Goal: Information Seeking & Learning: Learn about a topic

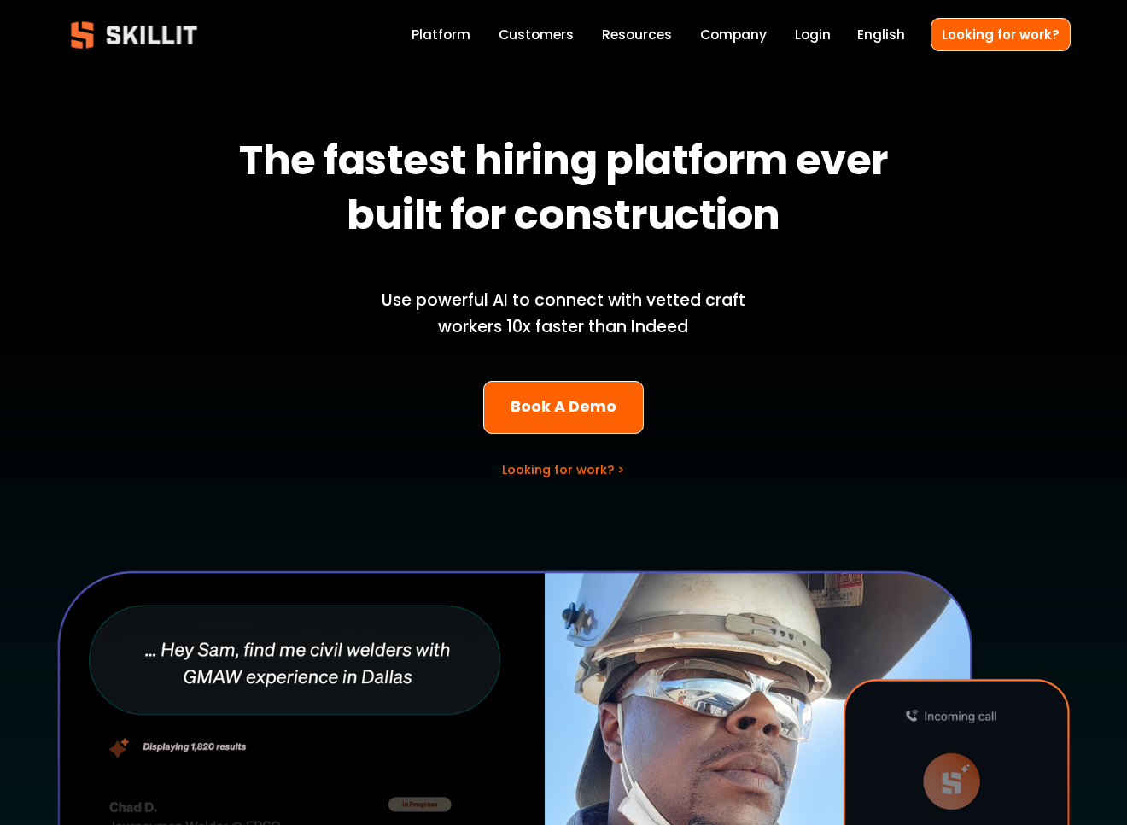
click at [553, 32] on link "Customers" at bounding box center [535, 34] width 75 height 23
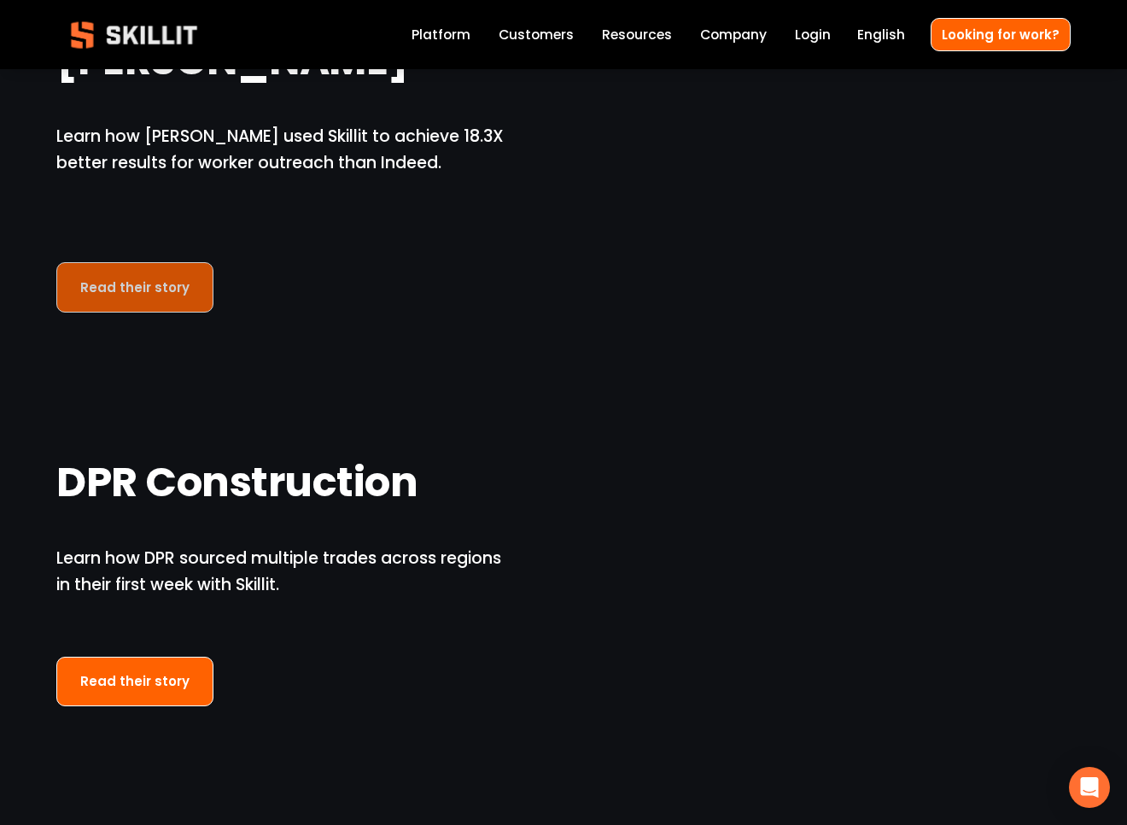
scroll to position [1176, 0]
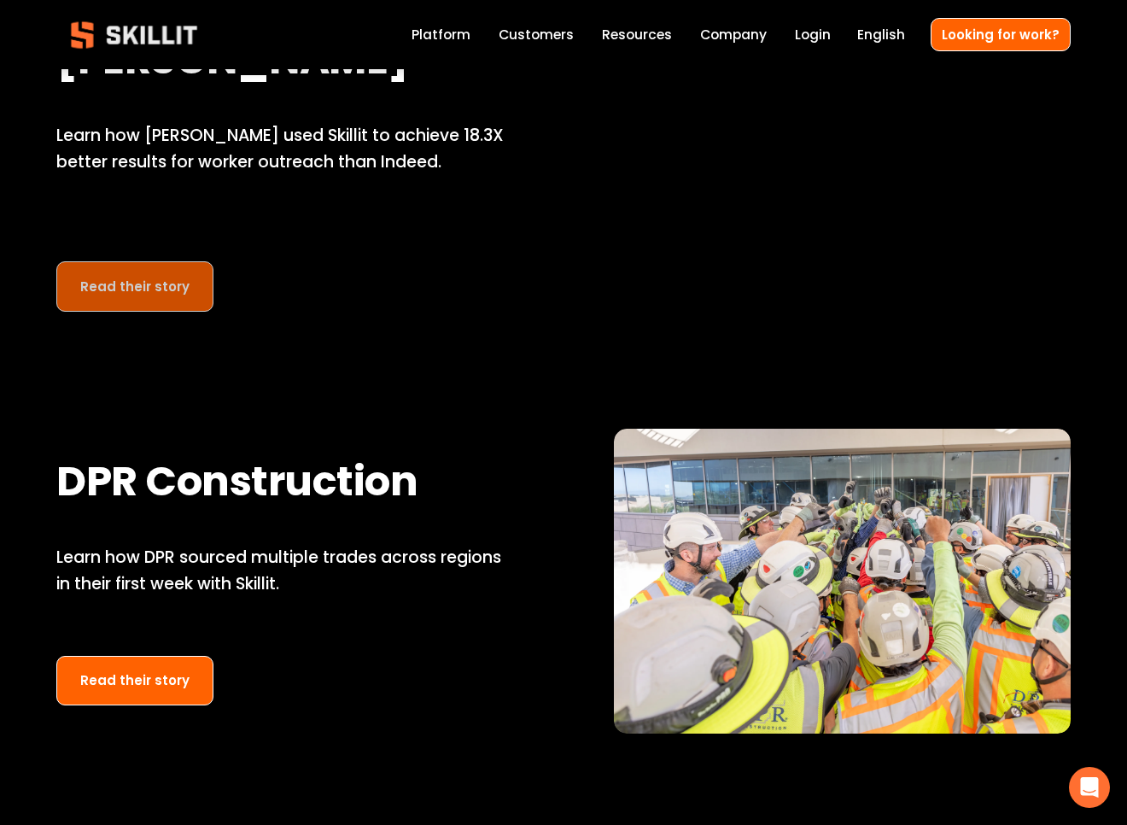
click at [141, 296] on link "Read their story" at bounding box center [134, 286] width 157 height 50
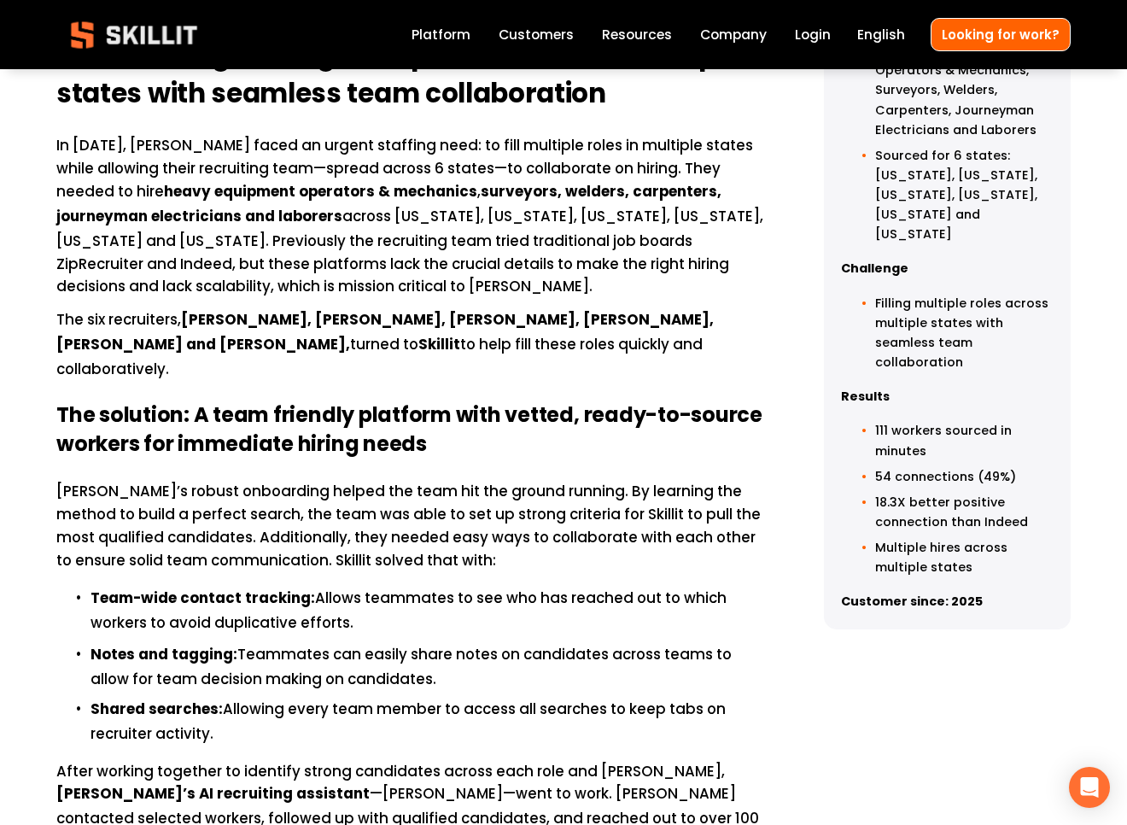
scroll to position [907, 0]
